Goal: Task Accomplishment & Management: Use online tool/utility

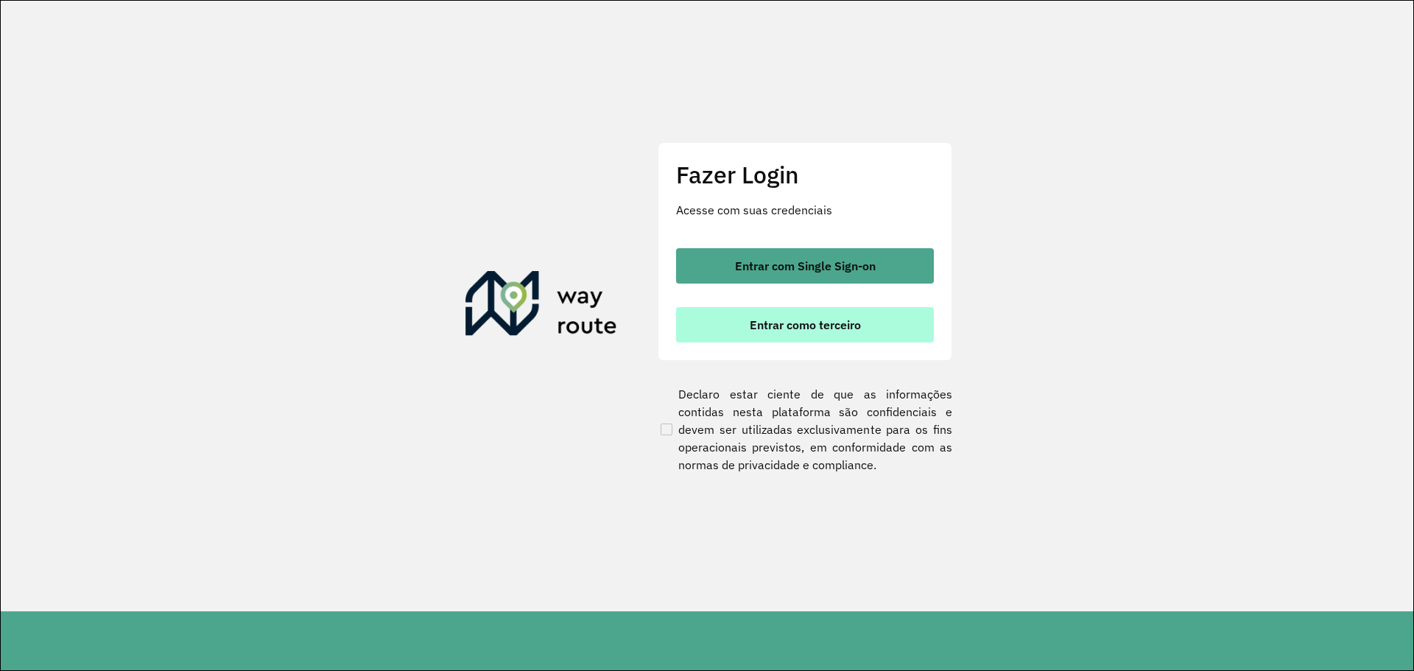
click at [775, 325] on span "Entrar como terceiro" at bounding box center [804, 325] width 111 height 12
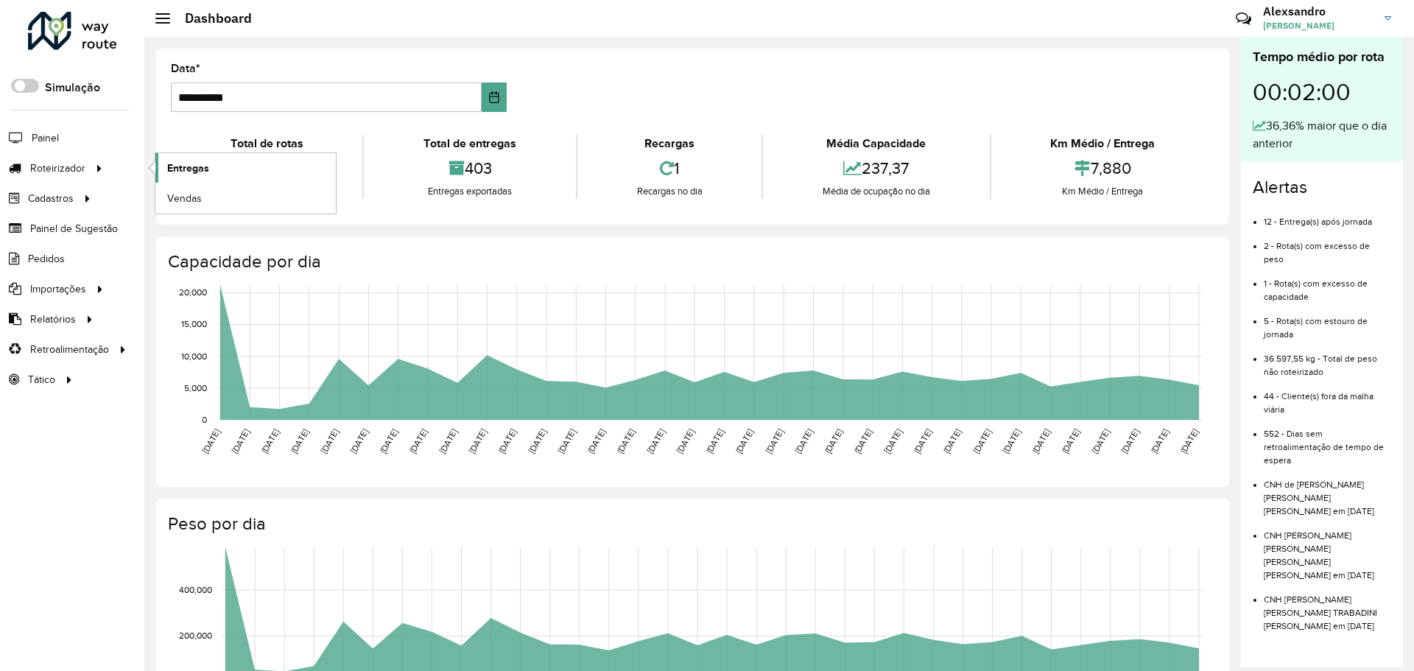
click at [177, 166] on span "Entregas" at bounding box center [188, 167] width 42 height 15
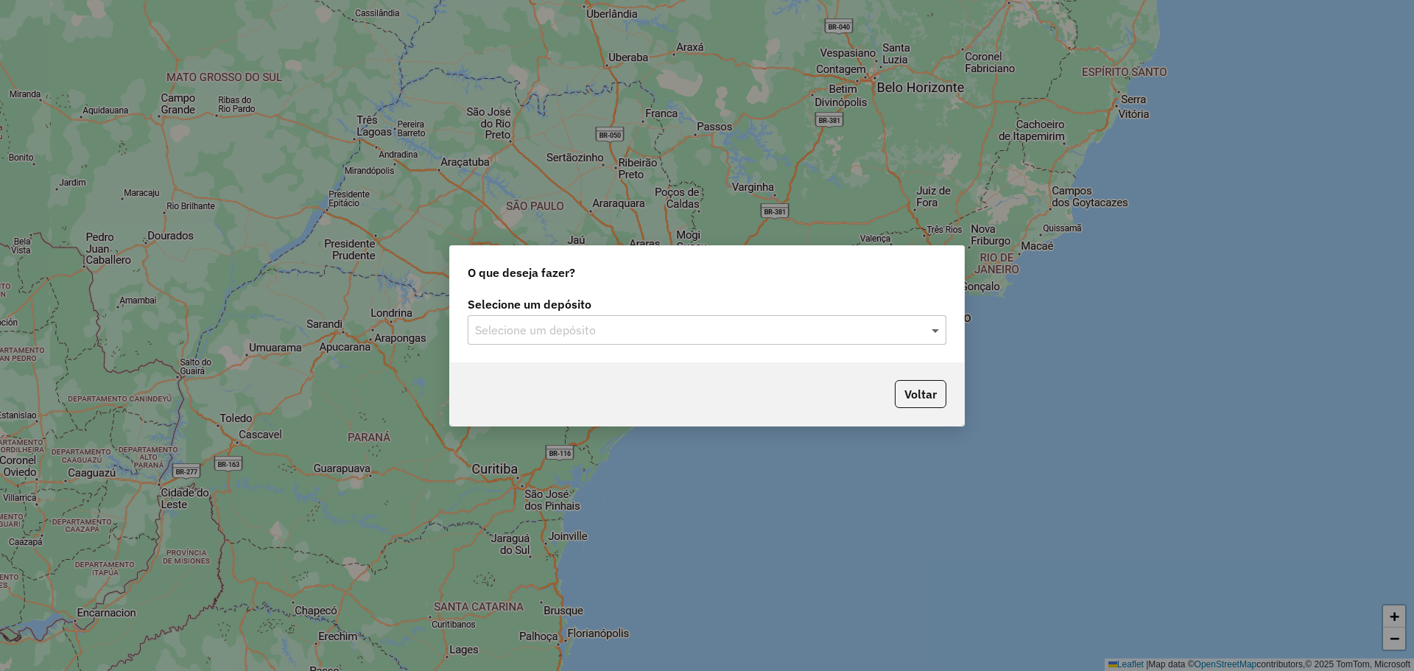
click at [933, 325] on span at bounding box center [937, 330] width 18 height 18
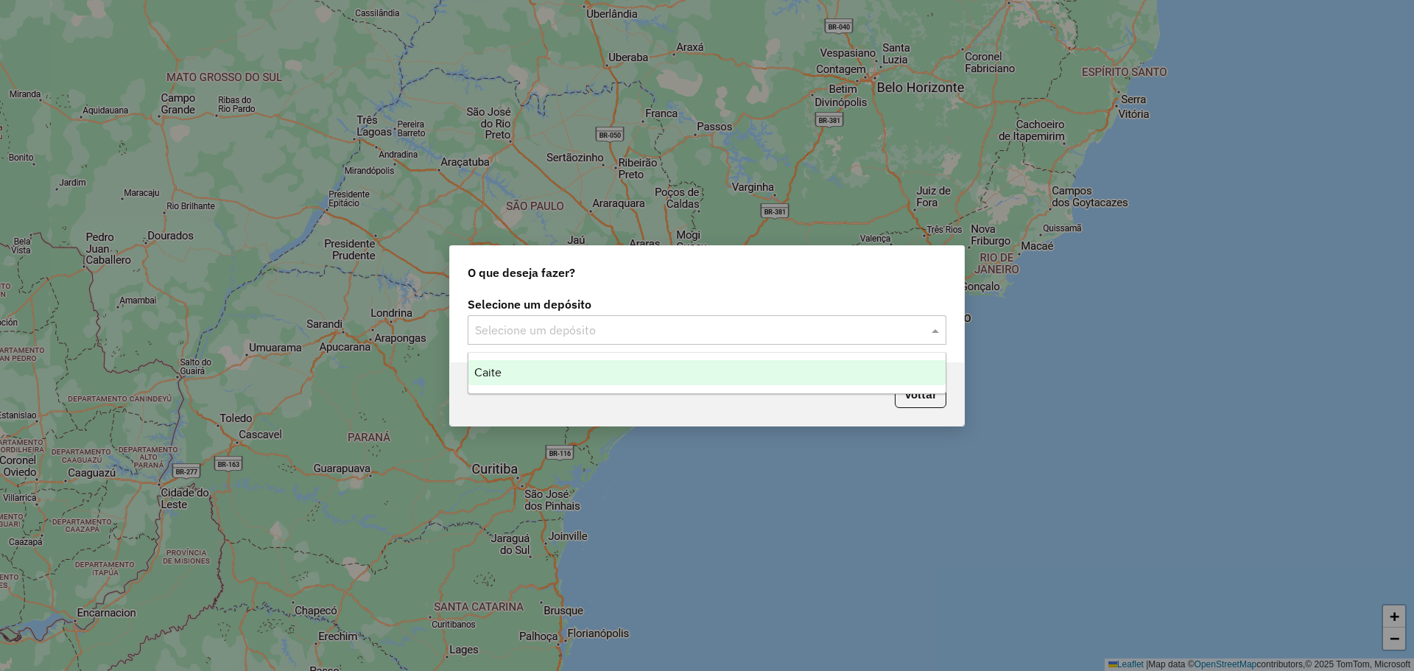
click at [493, 370] on span "Caite" at bounding box center [487, 372] width 27 height 13
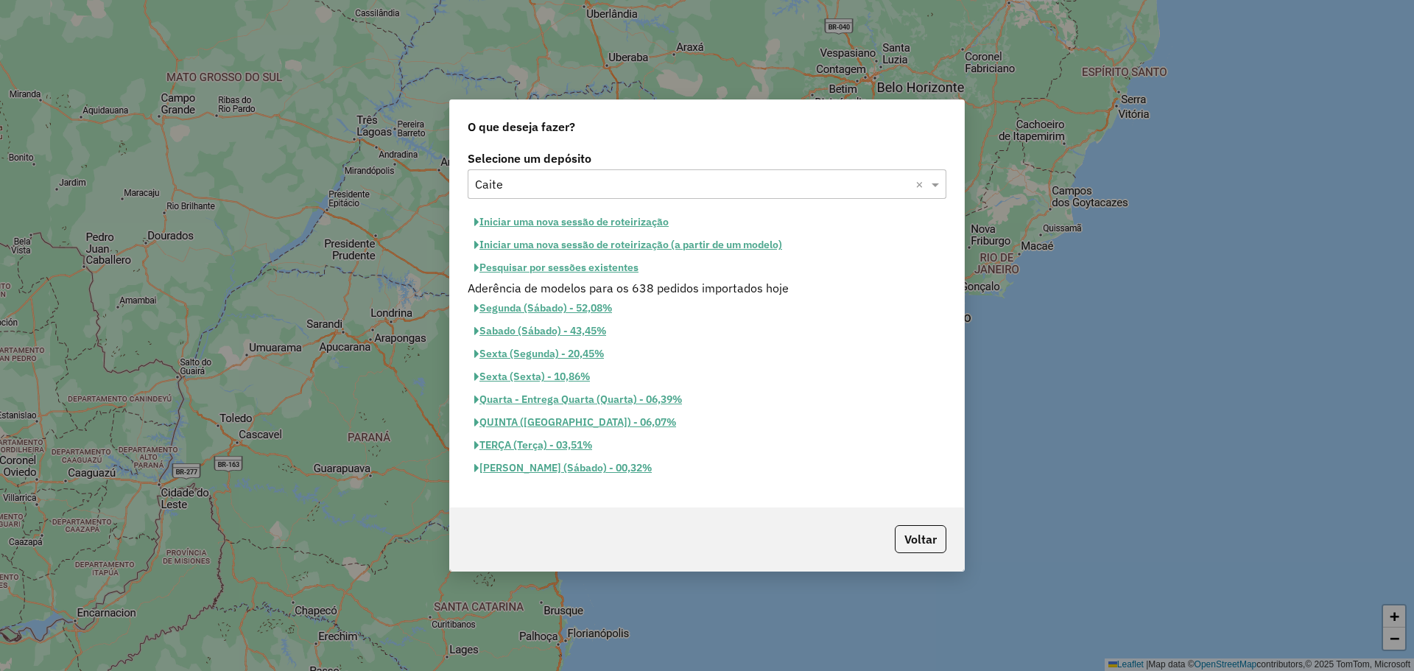
click at [344, 264] on div "O que deseja fazer? Selecione um depósito Selecione um depósito × Caite × Inici…" at bounding box center [707, 335] width 1414 height 671
drag, startPoint x: 934, startPoint y: 528, endPoint x: 857, endPoint y: 473, distance: 94.6
click at [934, 527] on button "Voltar" at bounding box center [920, 539] width 52 height 28
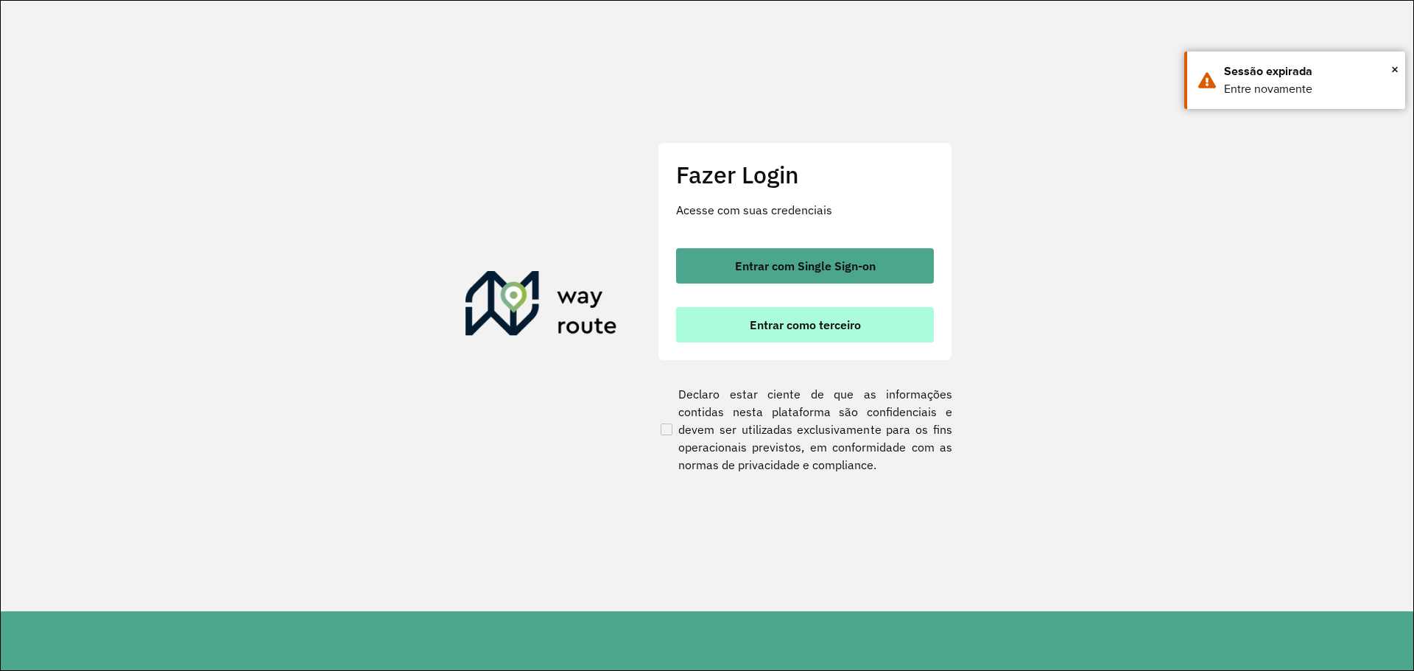
click at [837, 319] on span "Entrar como terceiro" at bounding box center [804, 325] width 111 height 12
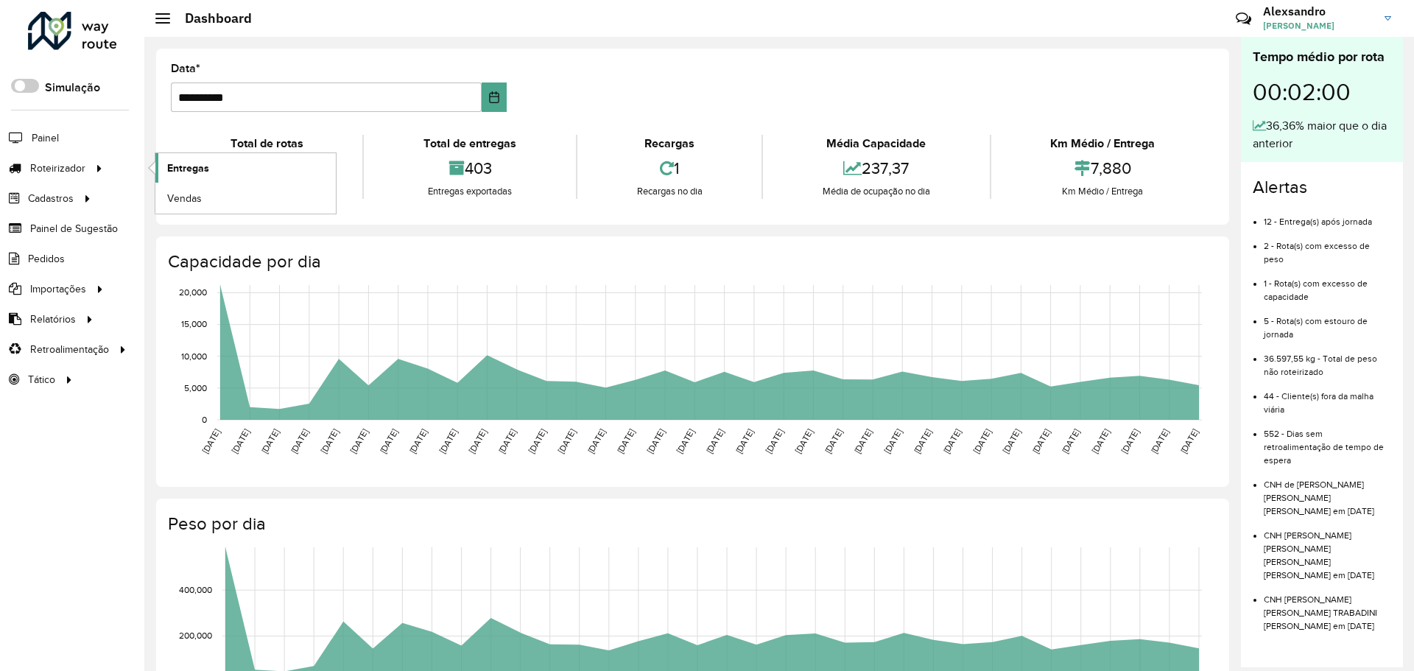
click at [205, 174] on span "Entregas" at bounding box center [188, 167] width 42 height 15
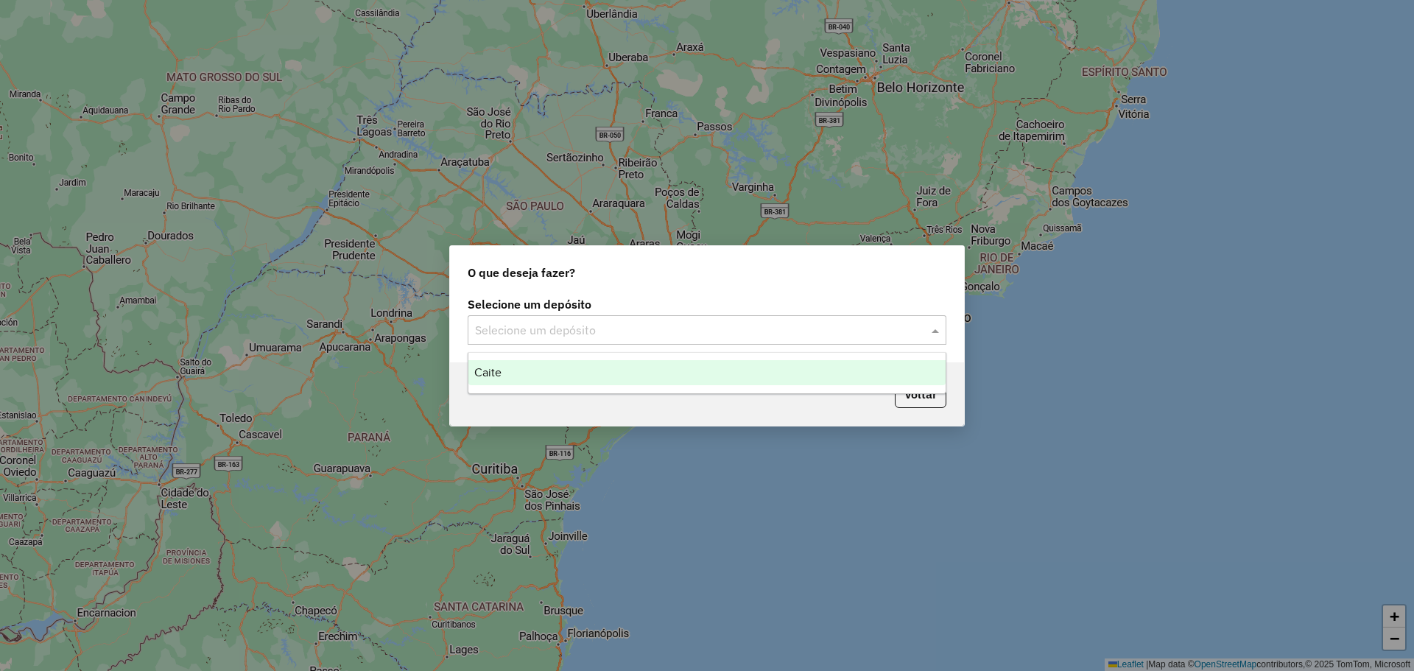
drag, startPoint x: 927, startPoint y: 336, endPoint x: 911, endPoint y: 333, distance: 16.5
click at [928, 336] on div "Selecione um depósito" at bounding box center [706, 329] width 479 height 29
click at [494, 376] on span "Caite" at bounding box center [487, 372] width 27 height 13
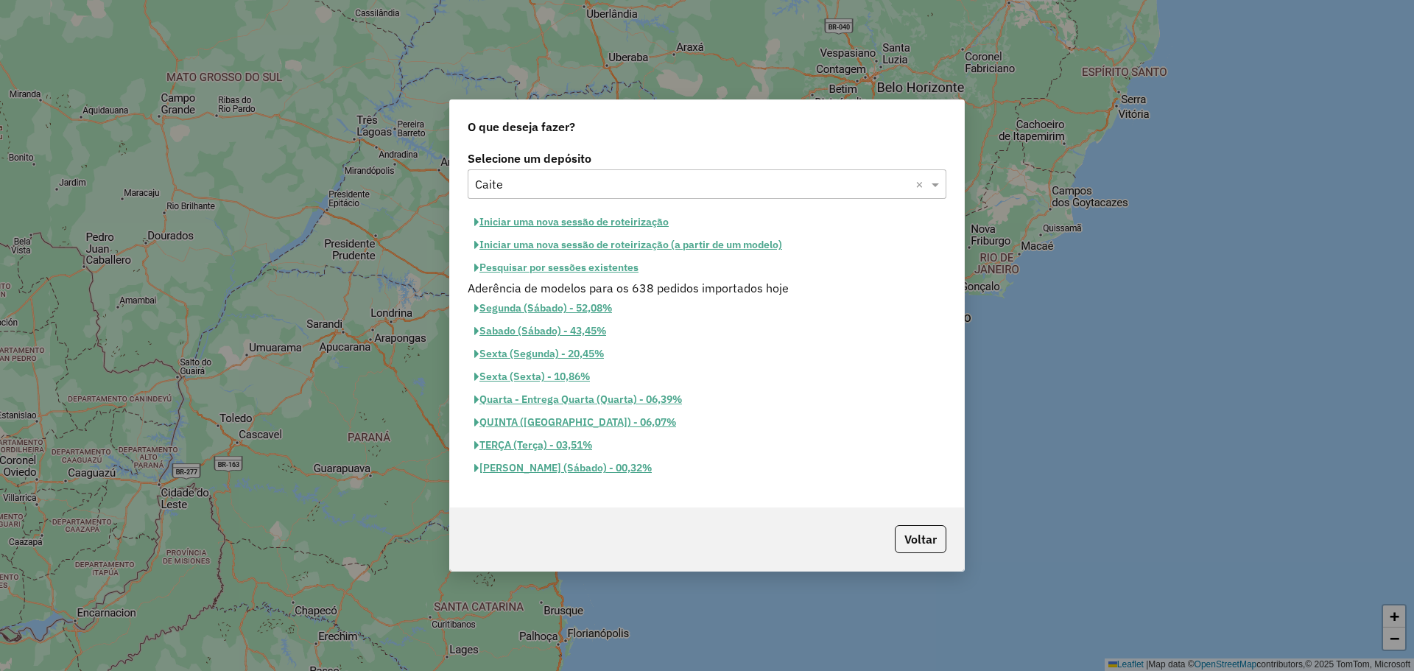
click at [546, 268] on button "Pesquisar por sessões existentes" at bounding box center [555, 267] width 177 height 23
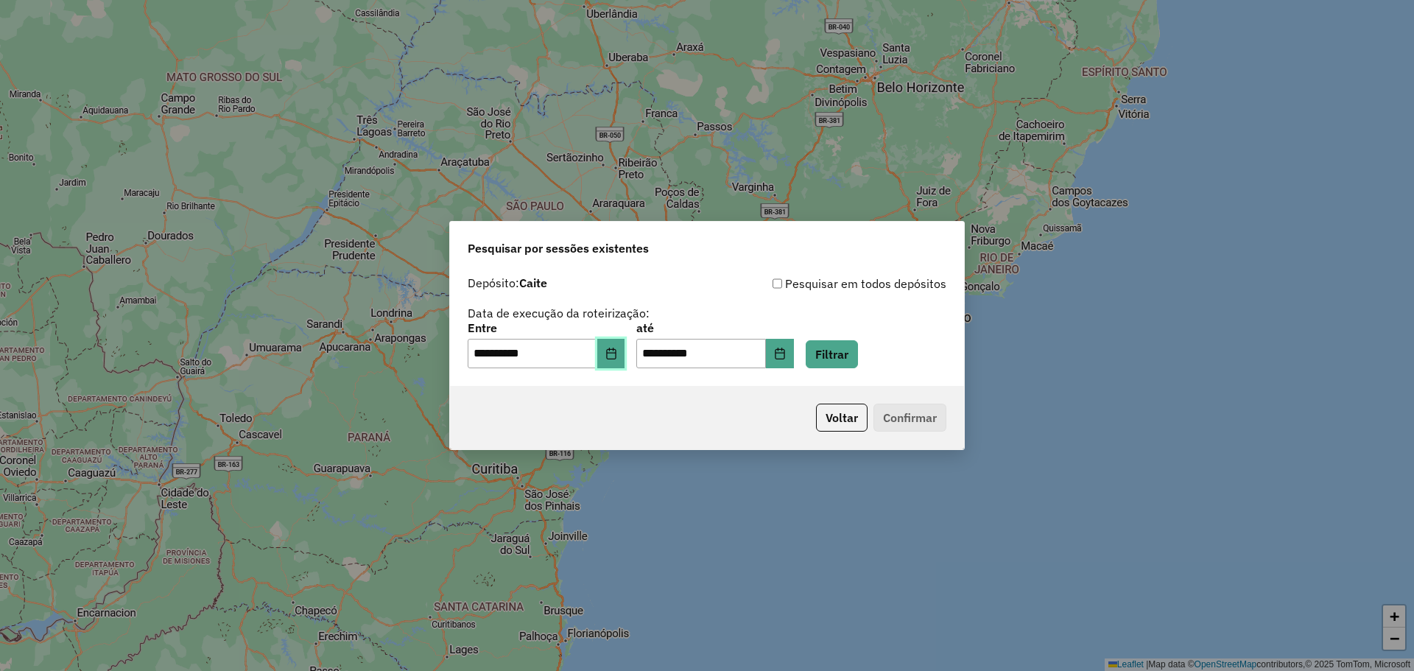
click at [616, 345] on button "Choose Date" at bounding box center [611, 353] width 28 height 29
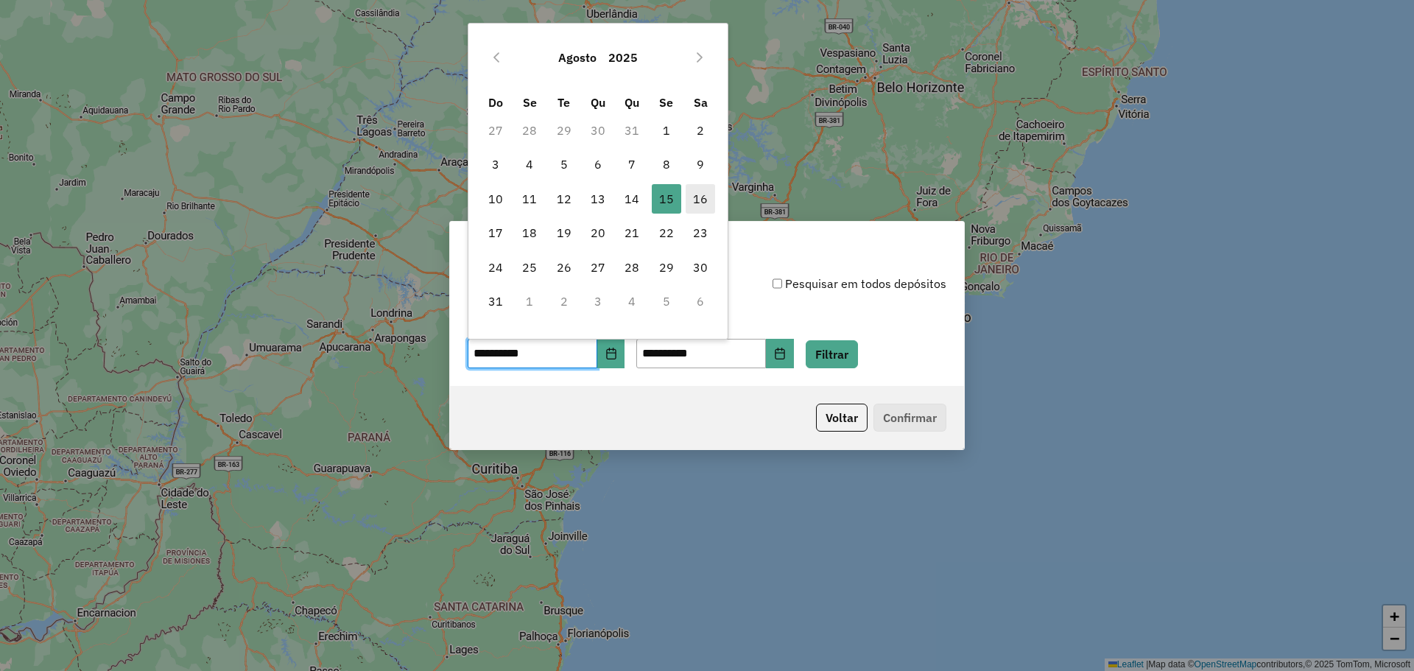
click at [705, 195] on span "16" at bounding box center [699, 198] width 29 height 29
type input "**********"
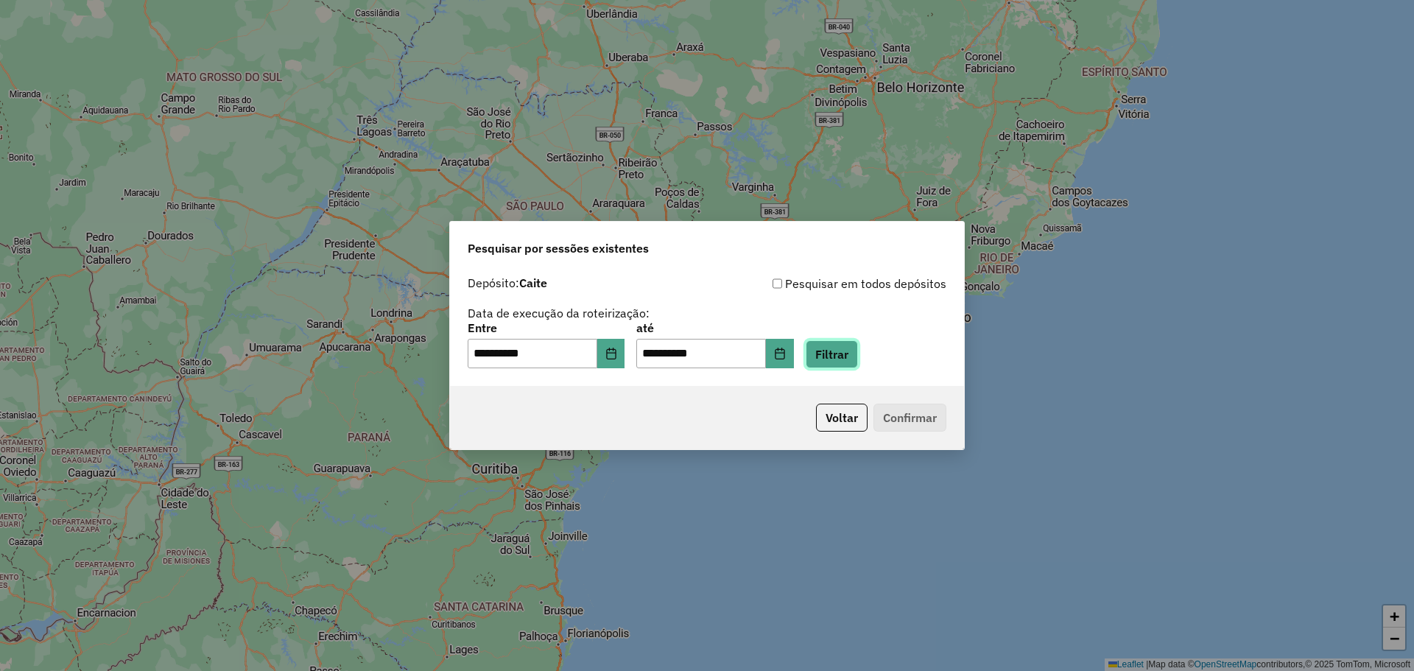
click at [858, 345] on button "Filtrar" at bounding box center [831, 354] width 52 height 28
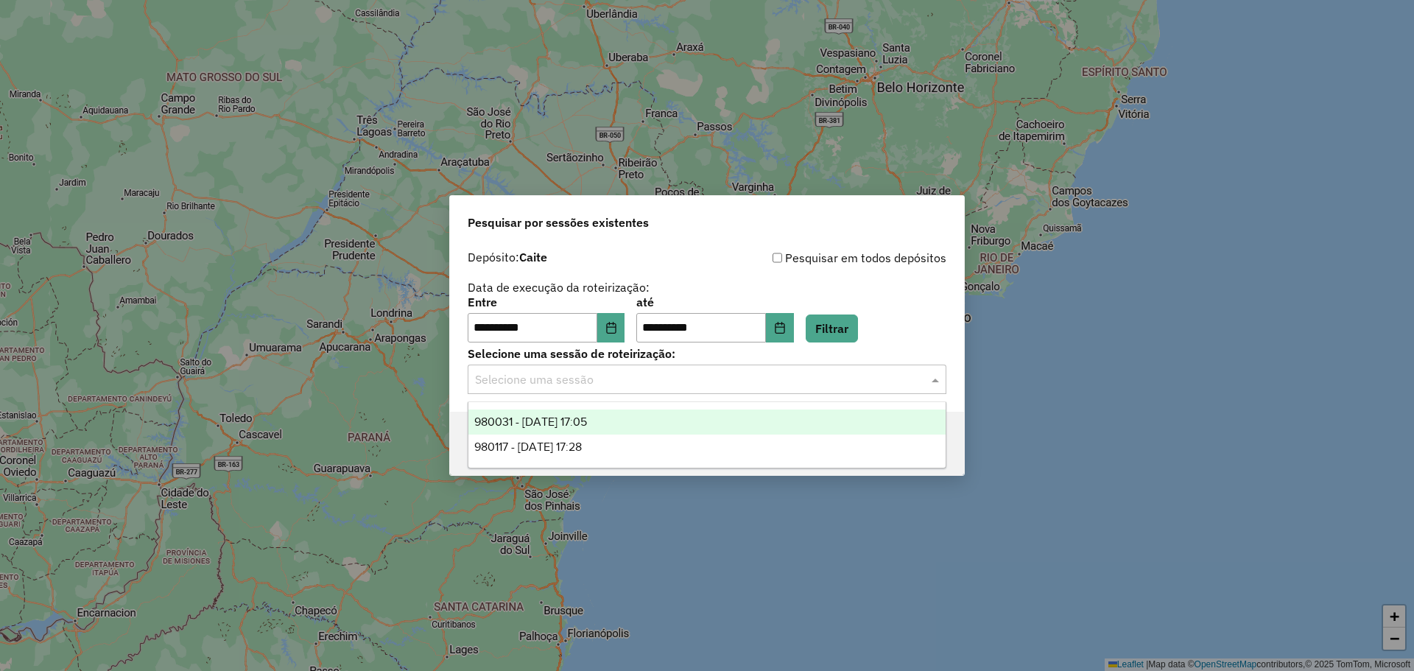
drag, startPoint x: 934, startPoint y: 384, endPoint x: 707, endPoint y: 421, distance: 229.8
click at [931, 383] on span at bounding box center [937, 379] width 18 height 18
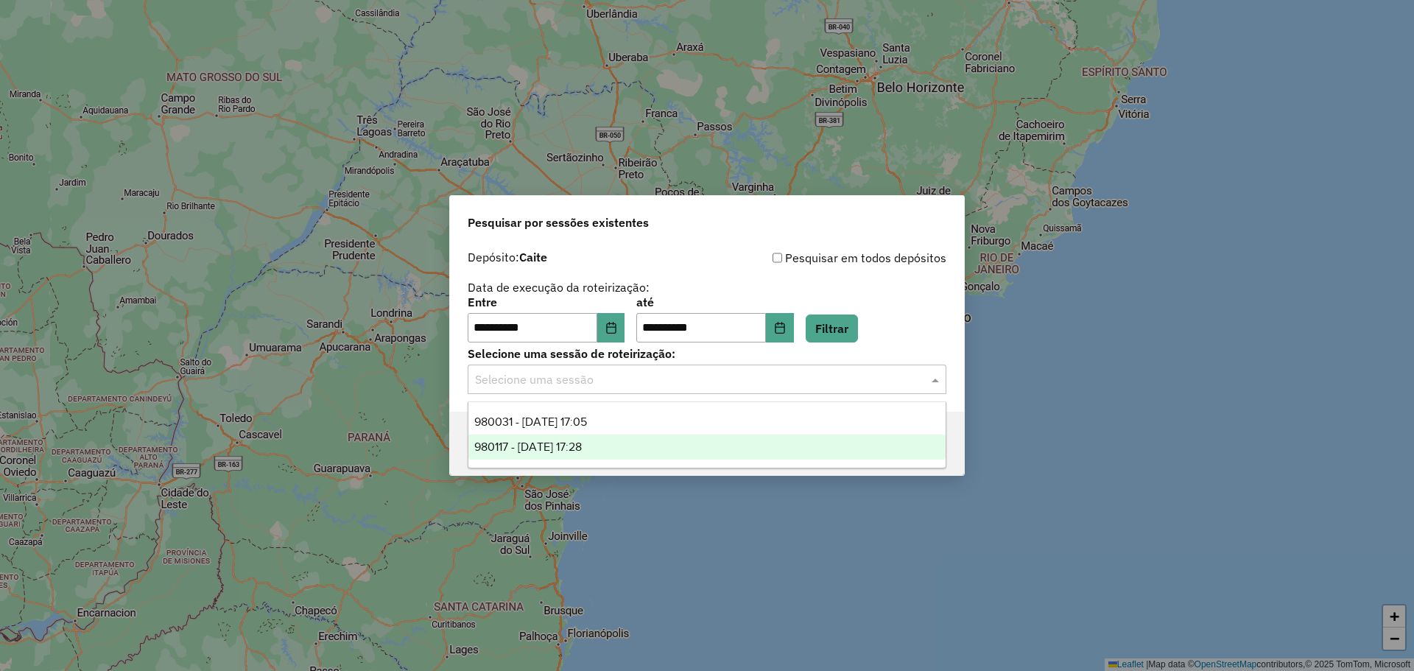
click at [582, 445] on span "980117 - 16/08/2025 17:28" at bounding box center [527, 446] width 107 height 13
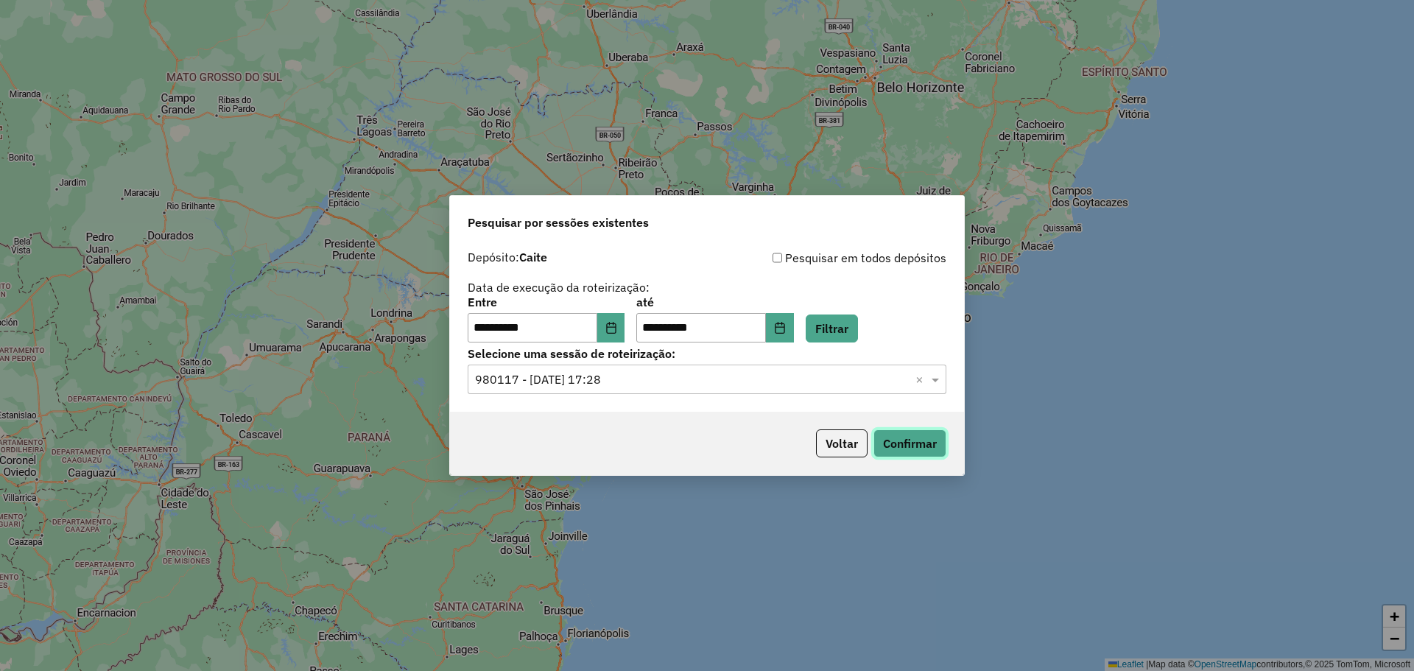
click at [921, 441] on button "Confirmar" at bounding box center [909, 443] width 73 height 28
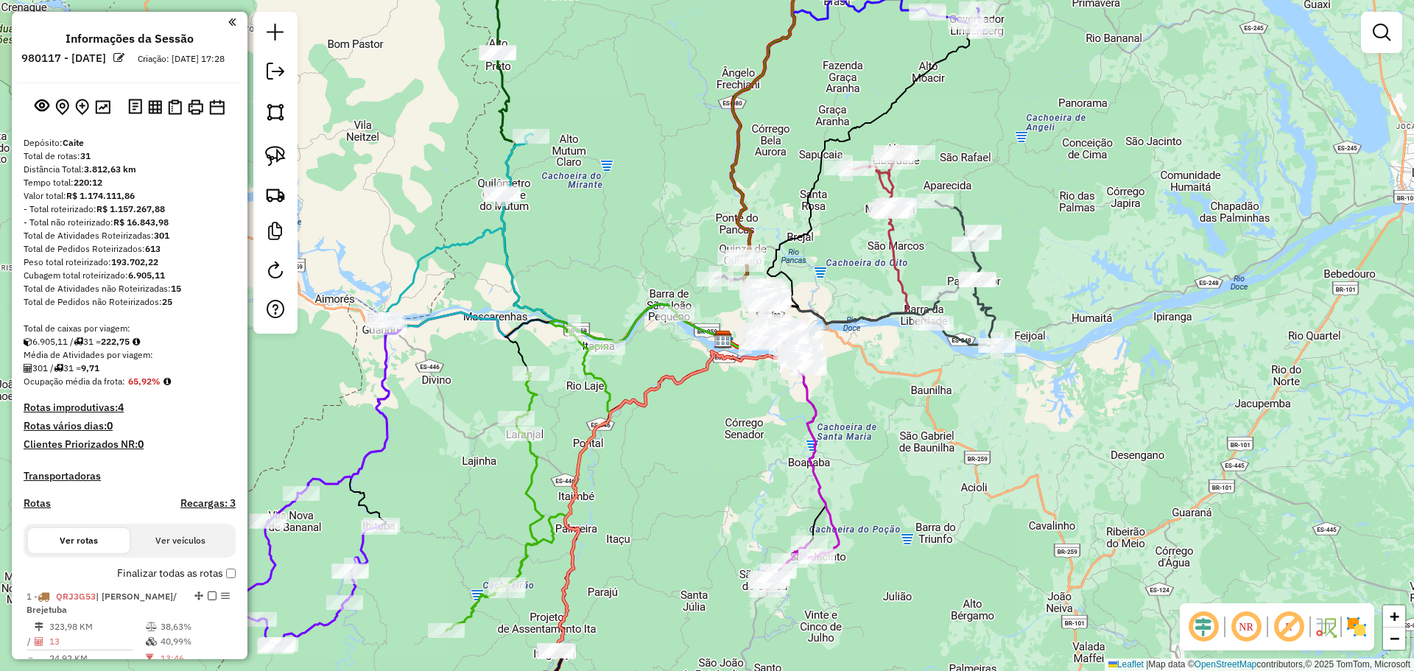
drag, startPoint x: 687, startPoint y: 370, endPoint x: 571, endPoint y: 360, distance: 116.0
click at [571, 360] on icon at bounding box center [676, 494] width 244 height 314
